Goal: Use online tool/utility: Utilize a website feature to perform a specific function

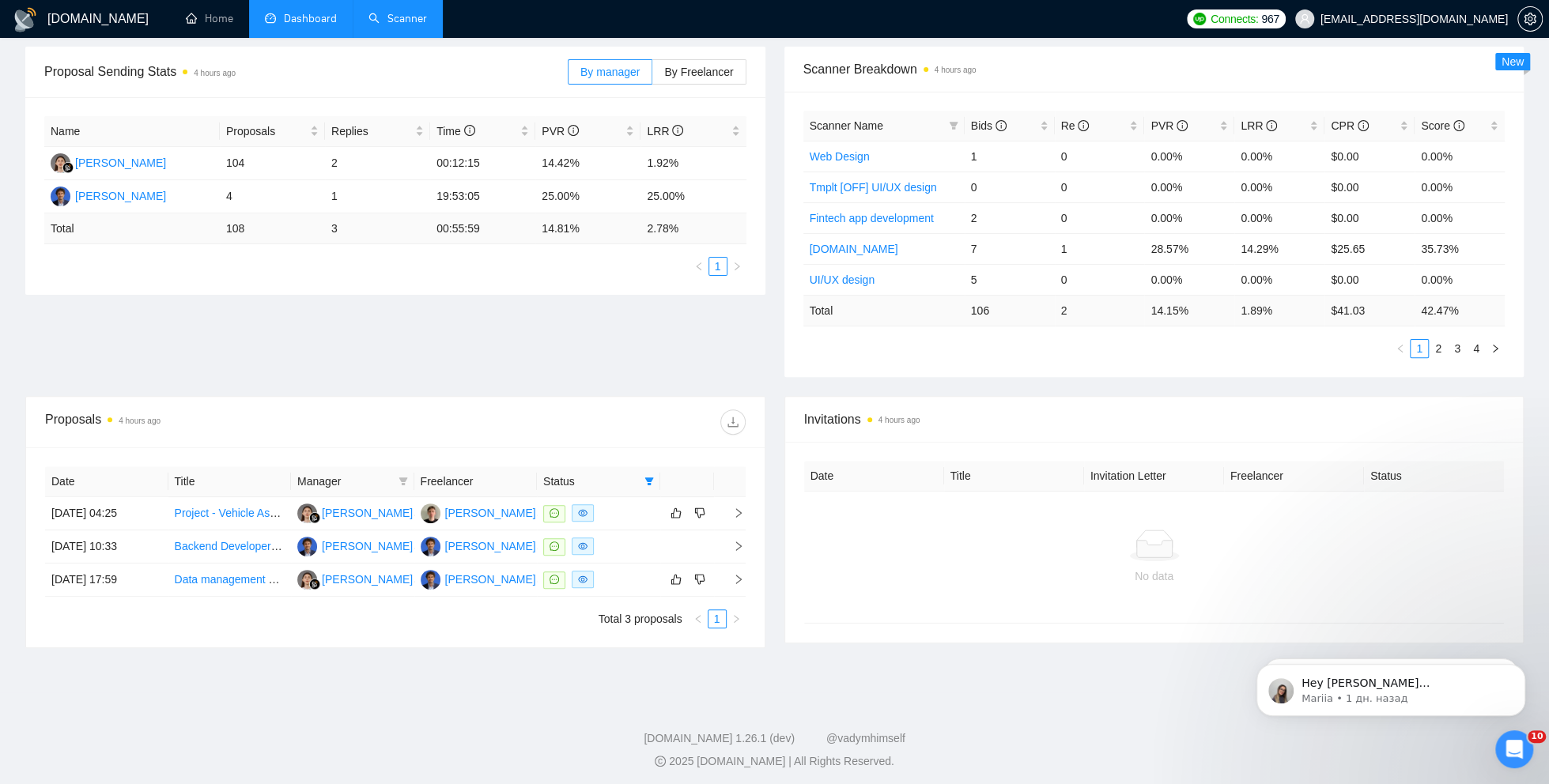
click at [405, 17] on link "Scanner" at bounding box center [398, 18] width 59 height 13
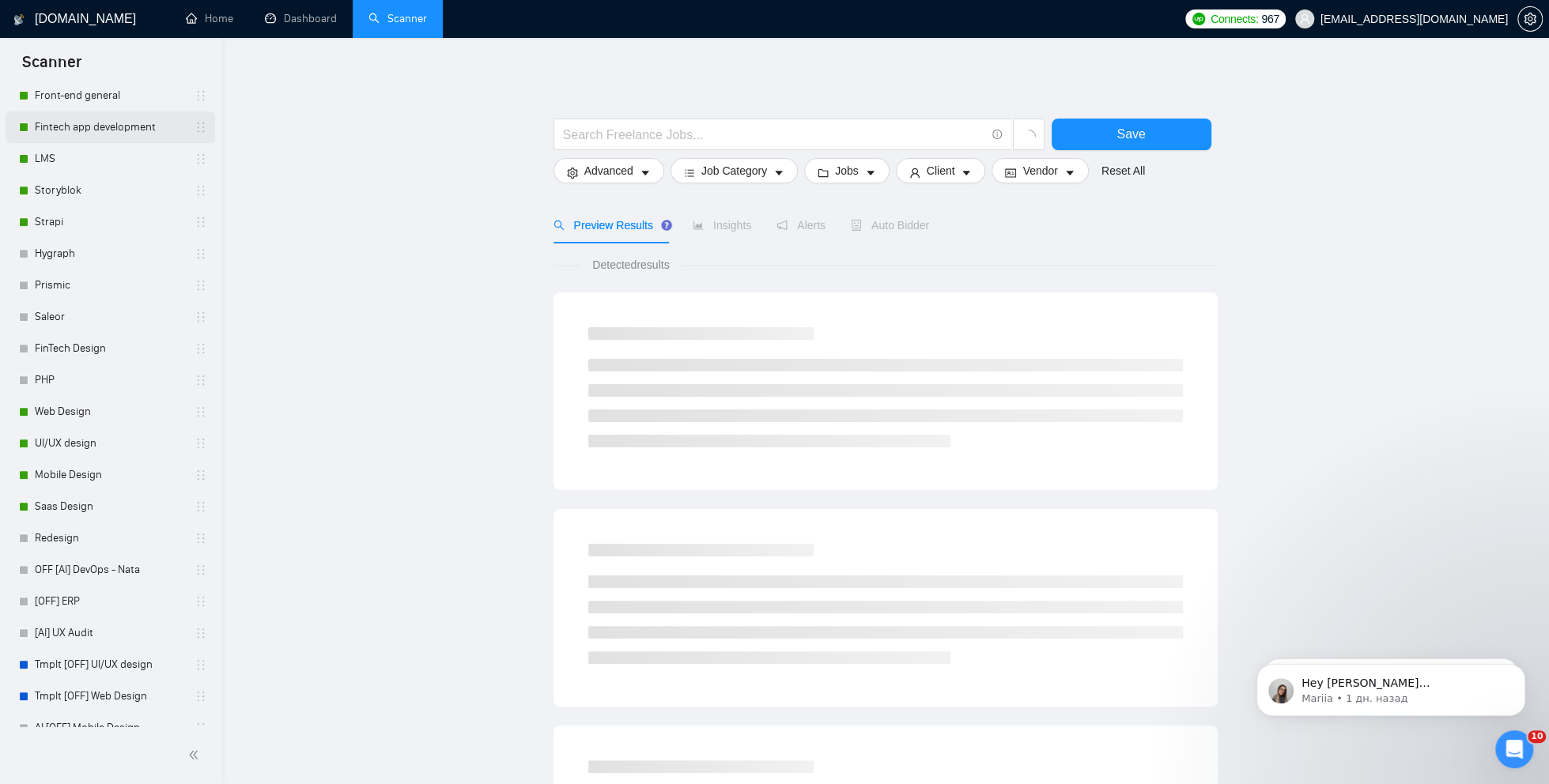
scroll to position [701, 0]
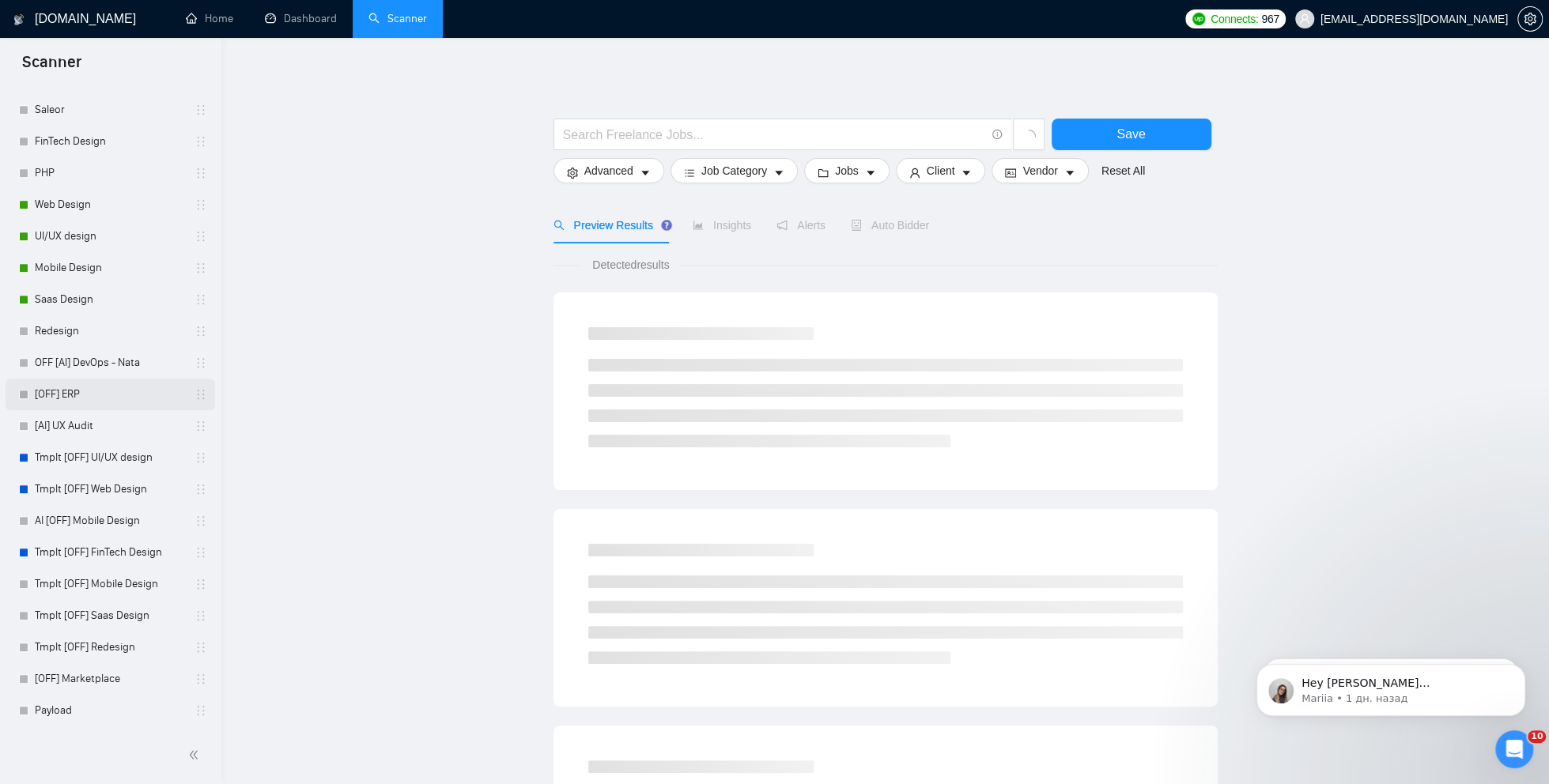
click at [88, 395] on link "[OFF] ERP" at bounding box center [110, 394] width 150 height 32
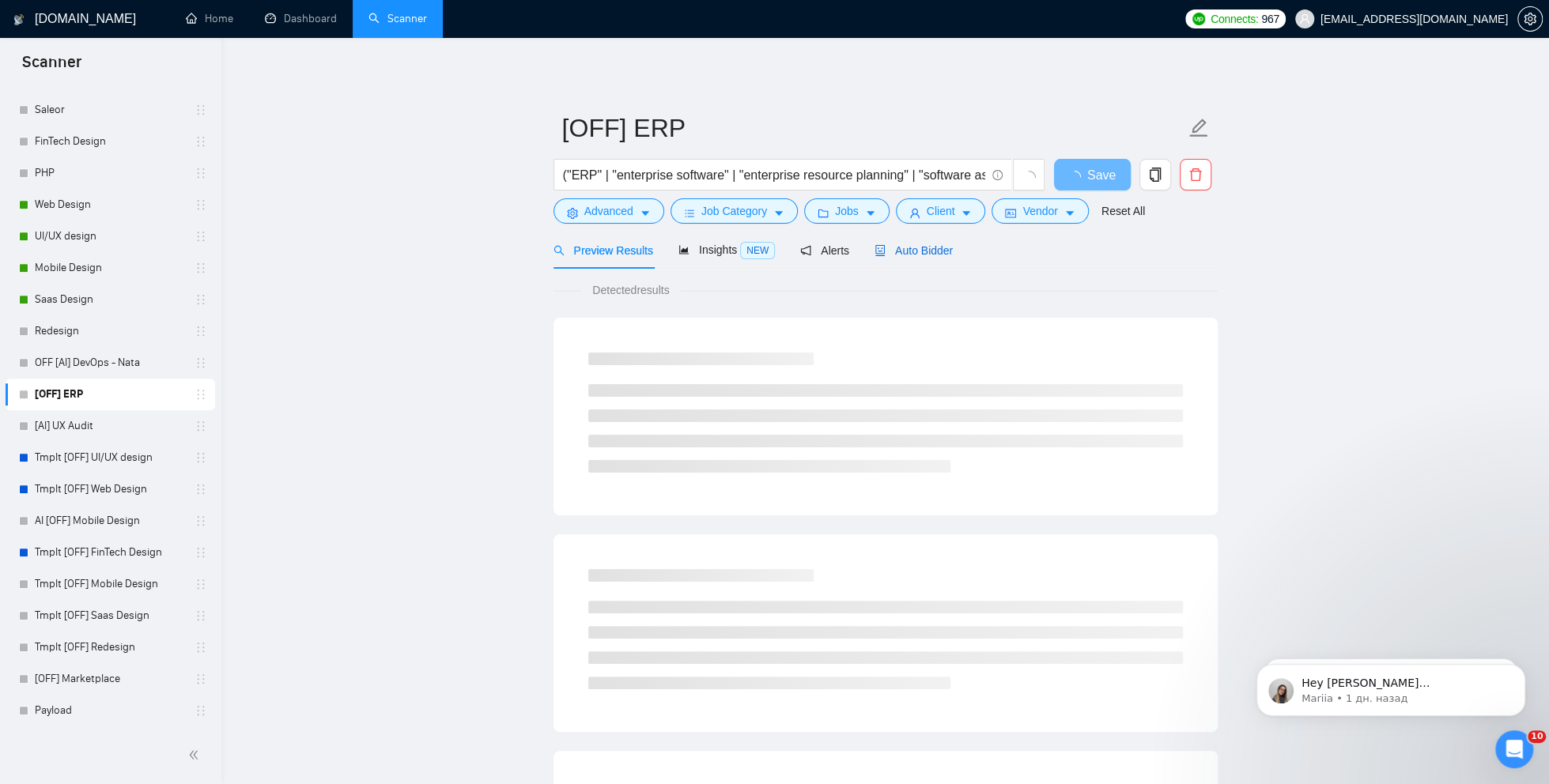
click at [893, 248] on span "Auto Bidder" at bounding box center [913, 250] width 78 height 13
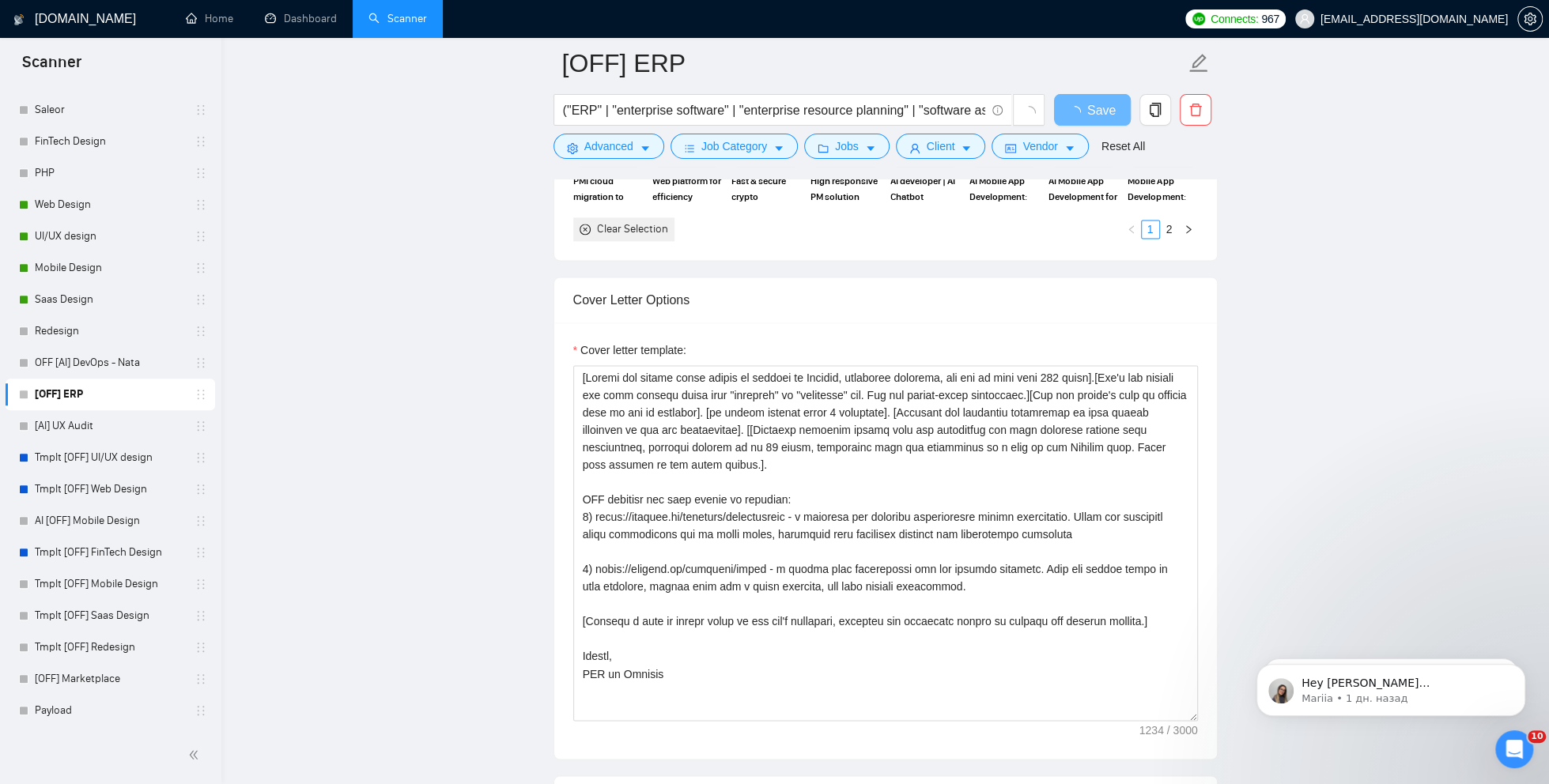
scroll to position [1687, 0]
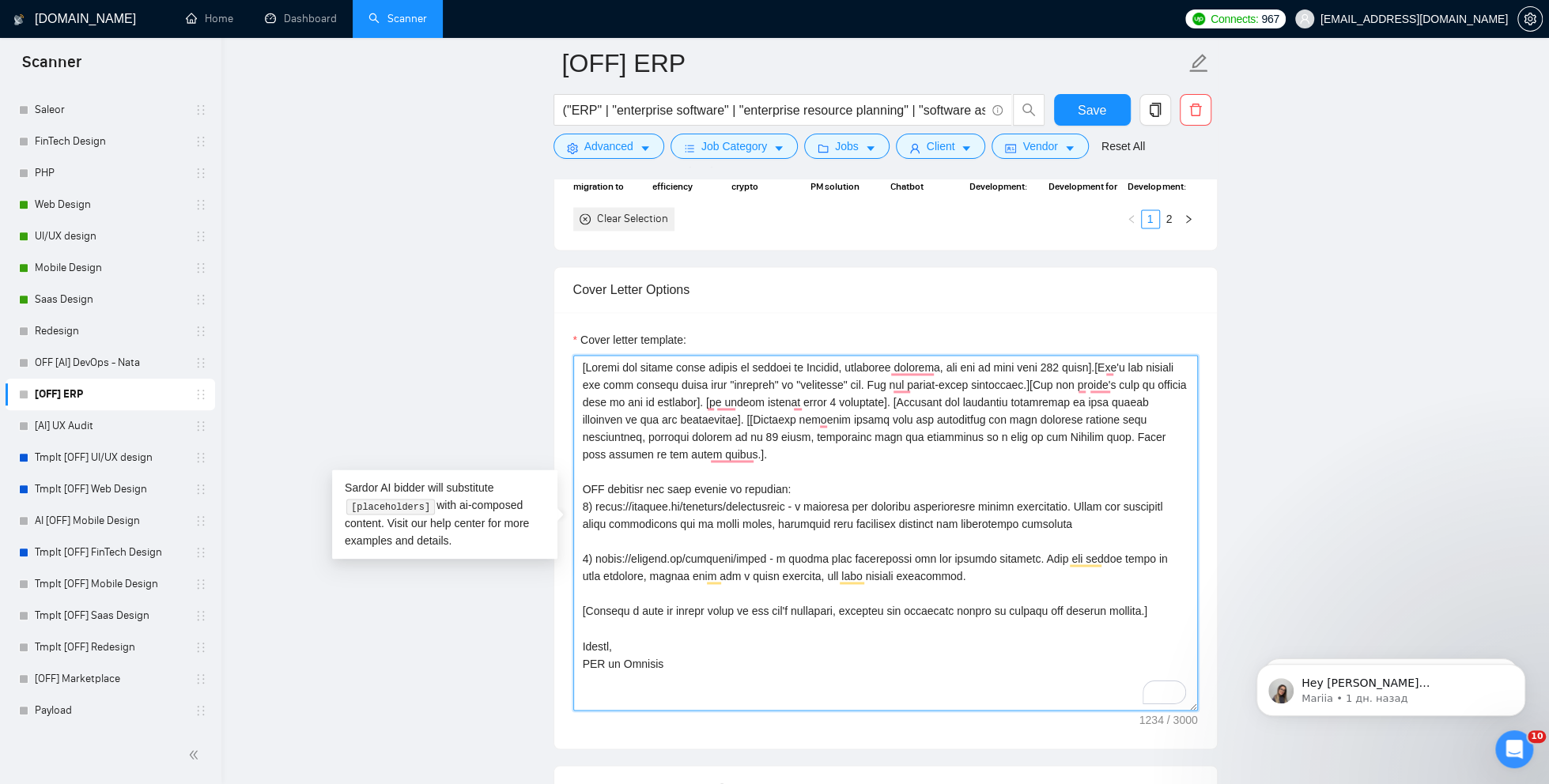
drag, startPoint x: 938, startPoint y: 572, endPoint x: 596, endPoint y: 557, distance: 342.3
click at [596, 557] on textarea "Cover letter template:" at bounding box center [885, 532] width 625 height 356
